Goal: Information Seeking & Learning: Check status

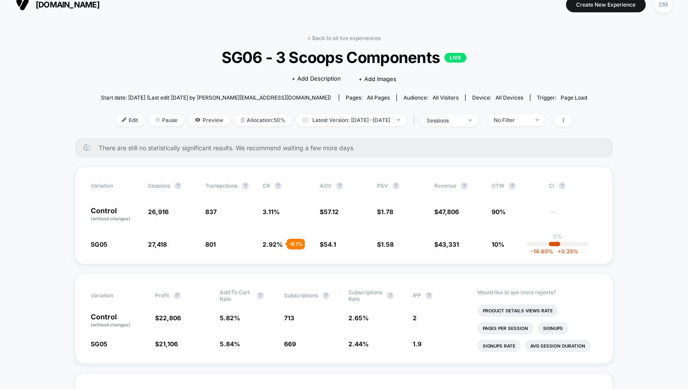
scroll to position [15, 0]
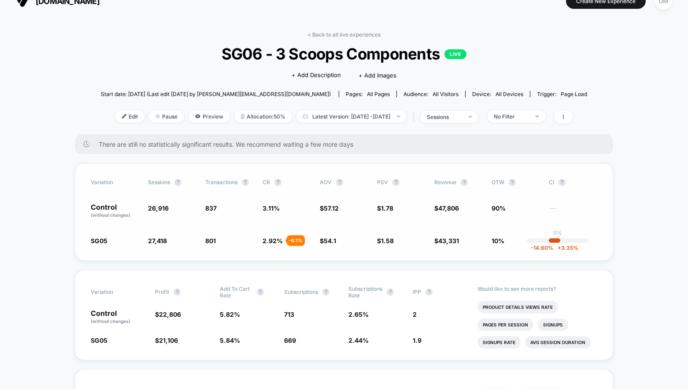
click at [239, 241] on span "801 - 6.1 %" at bounding box center [229, 240] width 48 height 9
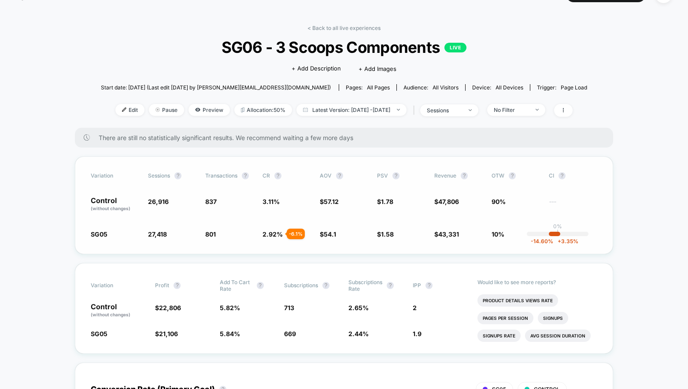
scroll to position [0, 0]
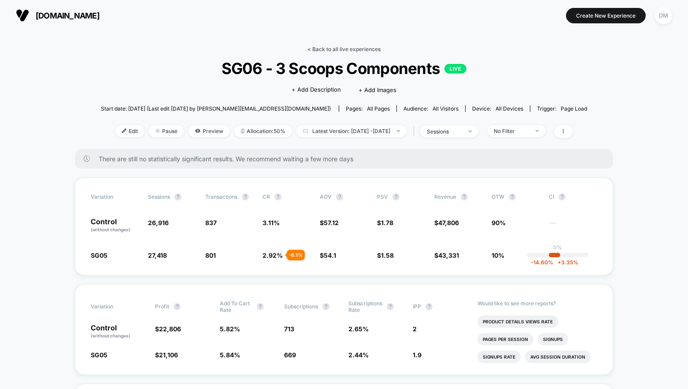
click at [338, 47] on link "< Back to all live experiences" at bounding box center [344, 49] width 73 height 7
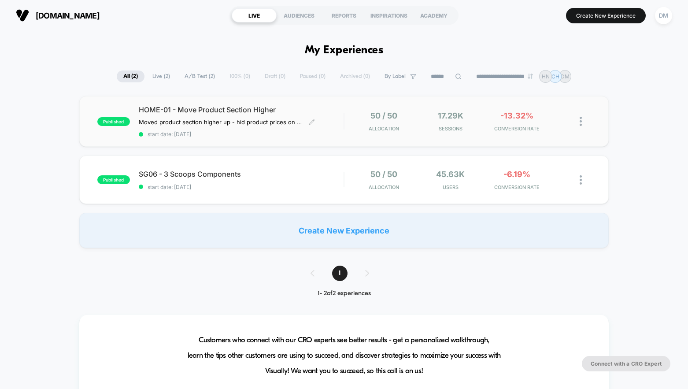
click at [331, 123] on div "HOME-01 - Move Product Section Higher Moved product section higher up - hid pro…" at bounding box center [241, 121] width 205 height 32
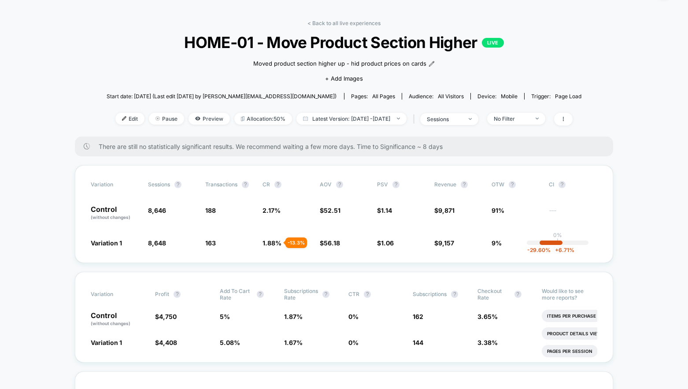
scroll to position [41, 0]
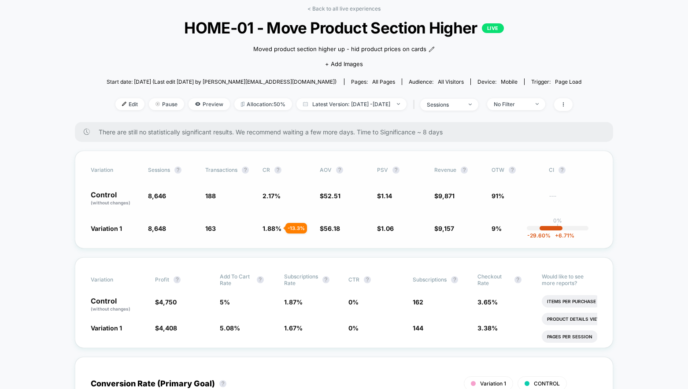
click at [277, 227] on span "1.88 %" at bounding box center [272, 228] width 19 height 7
click at [337, 228] on span "56.18" at bounding box center [332, 228] width 16 height 7
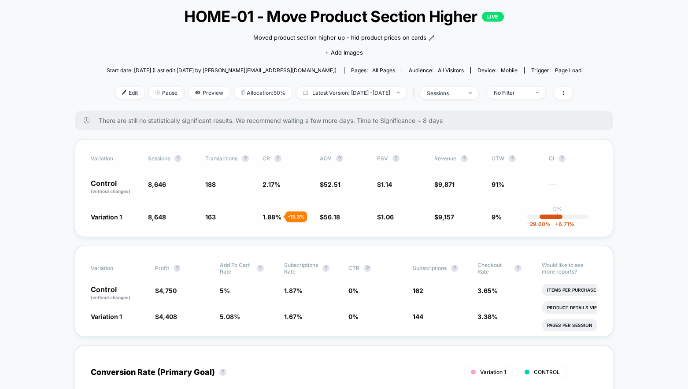
scroll to position [55, 0]
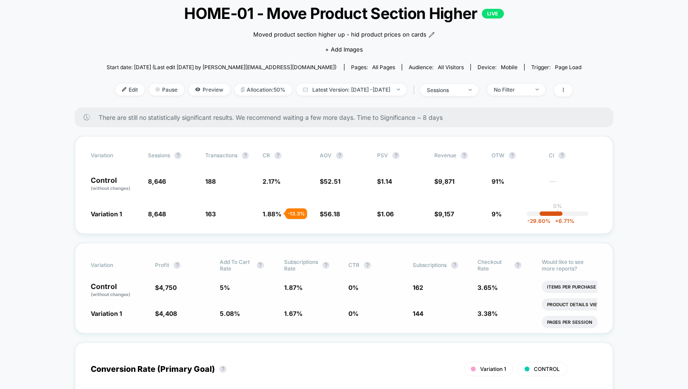
click at [301, 288] on span "1.87 %" at bounding box center [293, 287] width 19 height 7
click at [331, 289] on span "1.87 %" at bounding box center [312, 290] width 56 height 15
click at [290, 288] on span "1.87 %" at bounding box center [293, 287] width 19 height 7
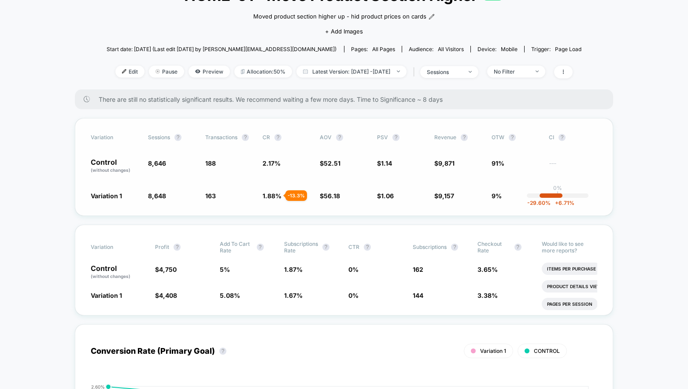
scroll to position [72, 0]
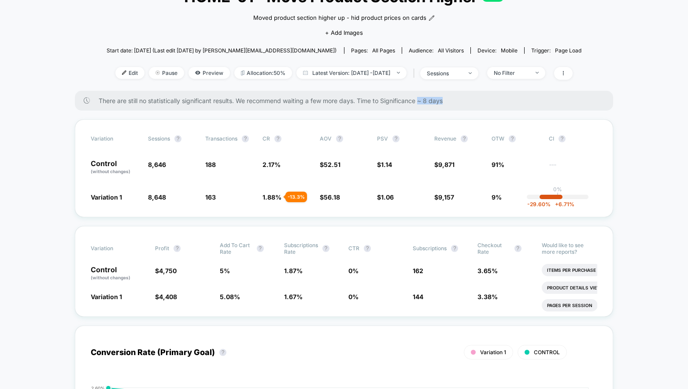
drag, startPoint x: 423, startPoint y: 99, endPoint x: 453, endPoint y: 100, distance: 29.1
click at [453, 100] on span "There are still no statistically significant results. We recommend waiting a fe…" at bounding box center [347, 100] width 497 height 7
drag, startPoint x: 428, startPoint y: 103, endPoint x: 434, endPoint y: 103, distance: 5.3
click at [434, 103] on span "There are still no statistically significant results. We recommend waiting a fe…" at bounding box center [347, 100] width 497 height 7
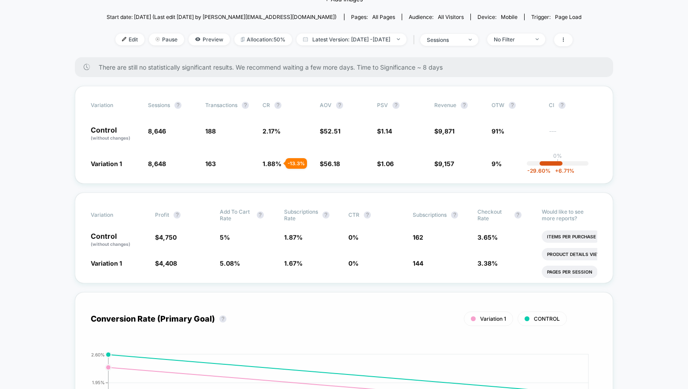
scroll to position [0, 0]
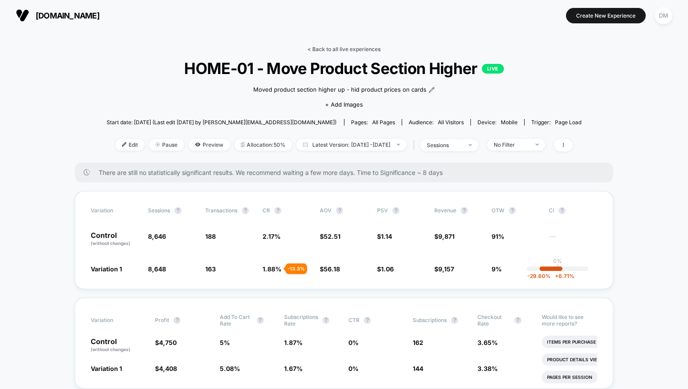
click at [355, 51] on link "< Back to all live experiences" at bounding box center [344, 49] width 73 height 7
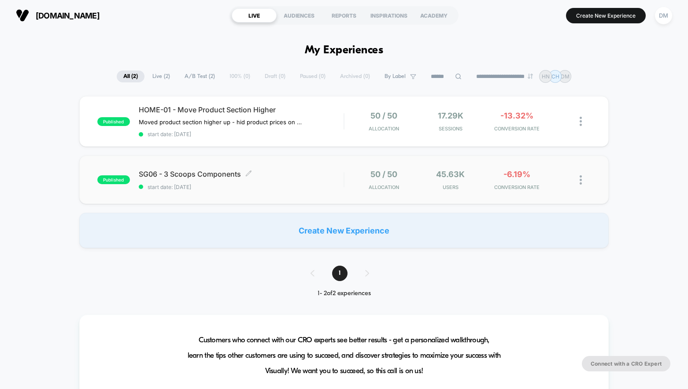
click at [326, 170] on span "SG06 - 3 Scoops Components Click to edit experience details" at bounding box center [241, 174] width 205 height 9
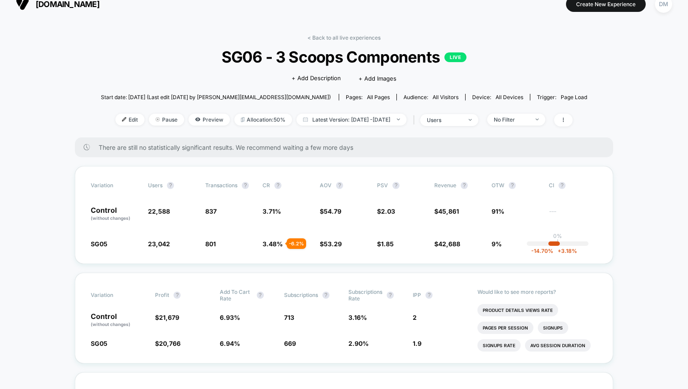
scroll to position [14, 0]
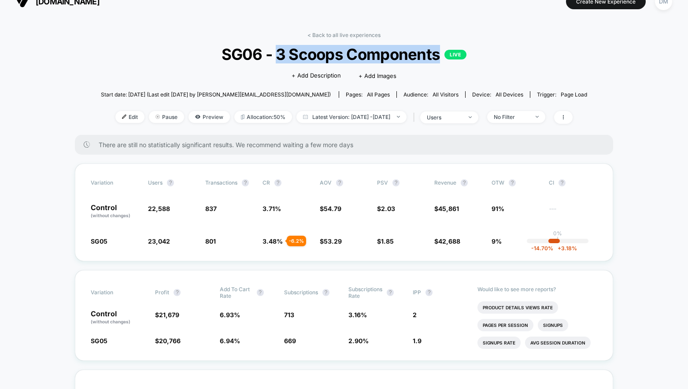
drag, startPoint x: 278, startPoint y: 56, endPoint x: 437, endPoint y: 60, distance: 159.6
click at [437, 60] on span "SG06 - 3 Scoops Components LIVE" at bounding box center [344, 54] width 438 height 19
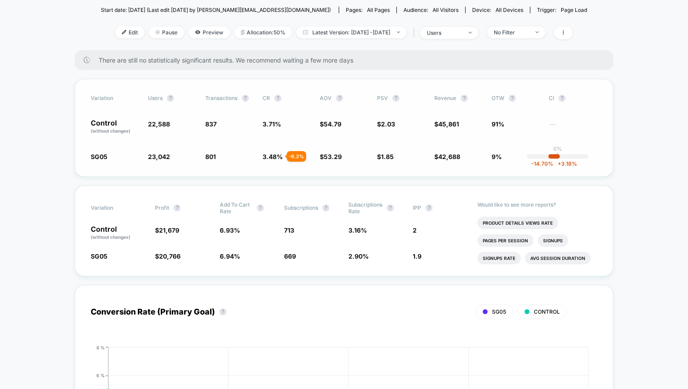
scroll to position [107, 0]
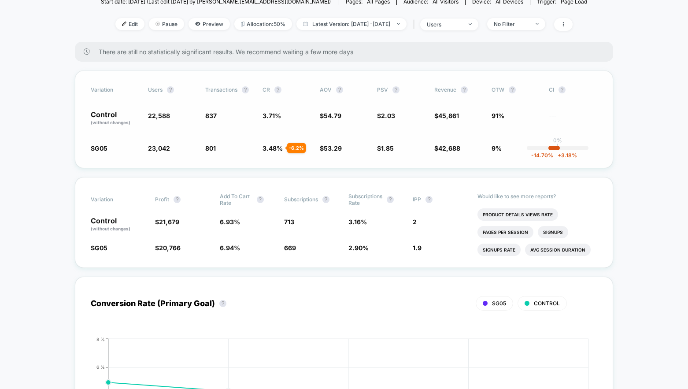
click at [265, 147] on span "3.48 %" at bounding box center [273, 148] width 20 height 7
click at [266, 147] on span "3.48 %" at bounding box center [273, 148] width 20 height 7
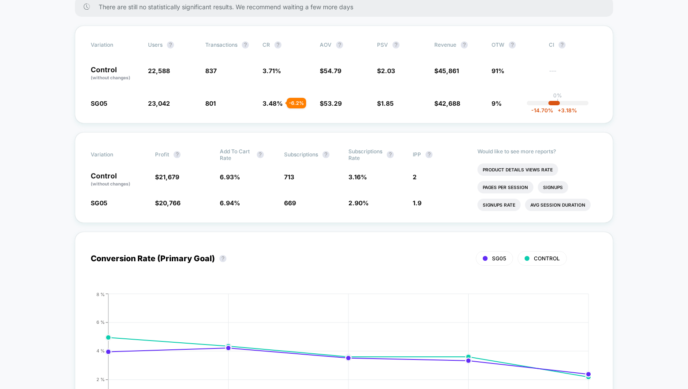
scroll to position [156, 0]
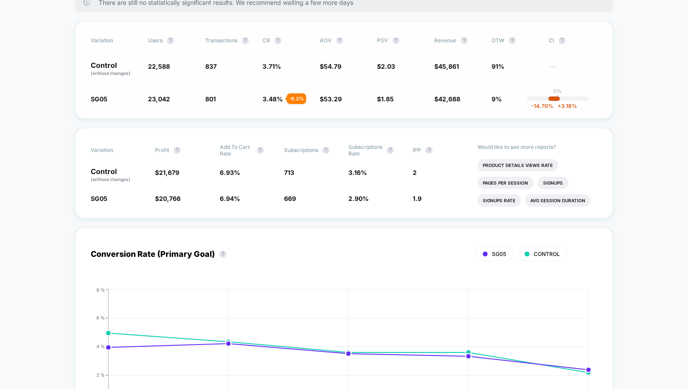
click at [272, 63] on span "3.71 %" at bounding box center [272, 66] width 19 height 7
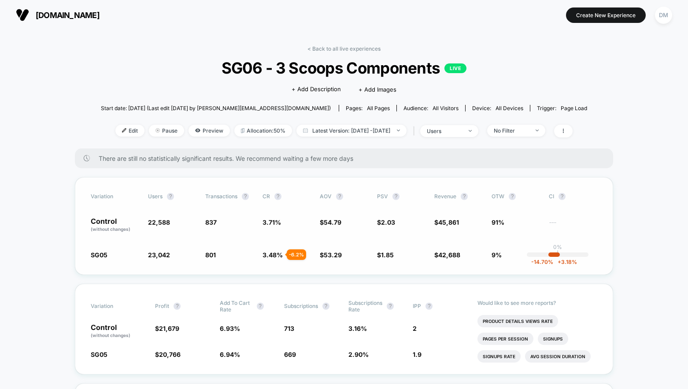
scroll to position [0, 0]
click at [320, 47] on link "< Back to all live experiences" at bounding box center [344, 49] width 73 height 7
